Goal: Information Seeking & Learning: Learn about a topic

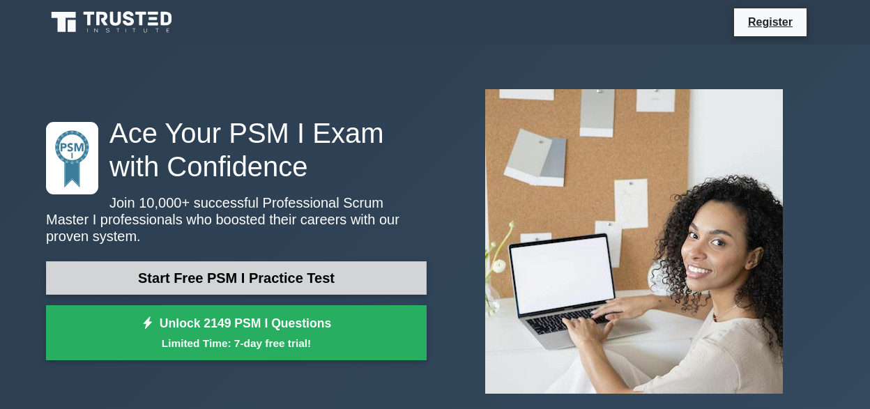
click at [102, 268] on link "Start Free PSM I Practice Test" at bounding box center [236, 278] width 381 height 33
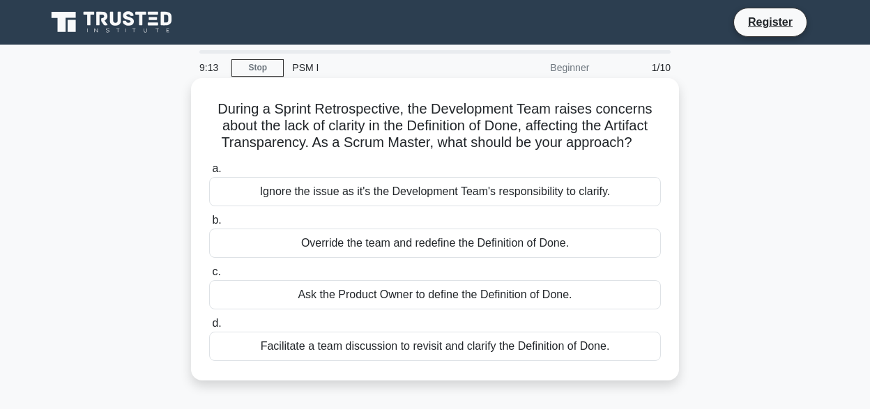
click at [368, 296] on div "Ask the Product Owner to define the Definition of Done." at bounding box center [435, 294] width 452 height 29
click at [209, 277] on input "c. Ask the Product Owner to define the Definition of Done." at bounding box center [209, 272] width 0 height 9
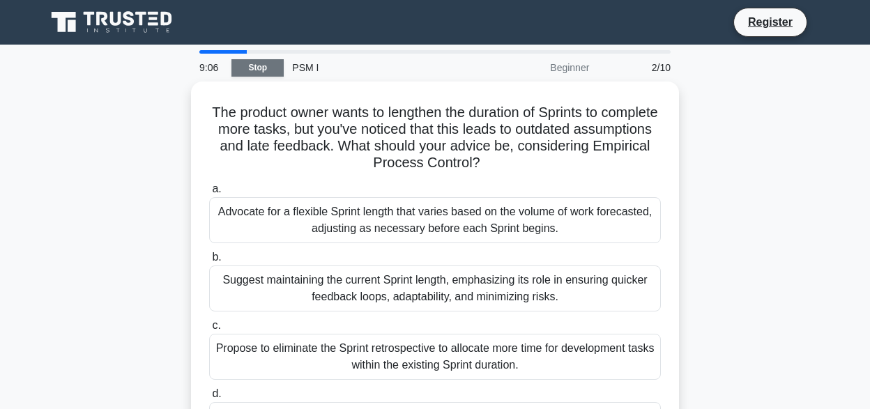
click at [254, 69] on link "Stop" at bounding box center [258, 67] width 52 height 17
click at [247, 69] on link "Stop" at bounding box center [258, 67] width 52 height 17
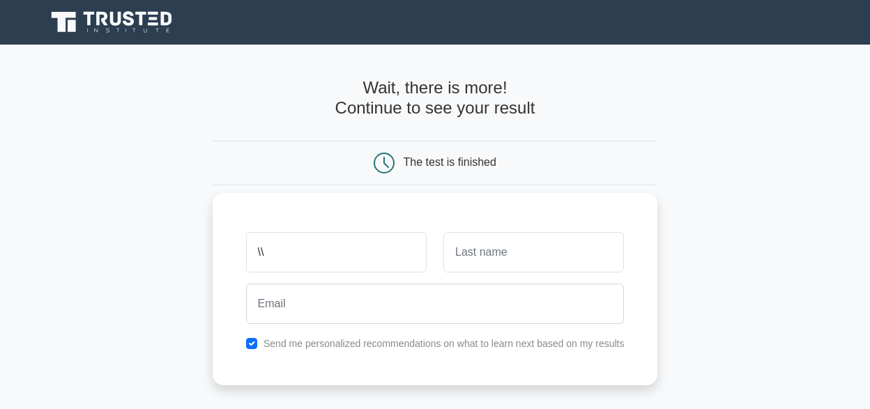
type input "\"
